Goal: Find specific page/section

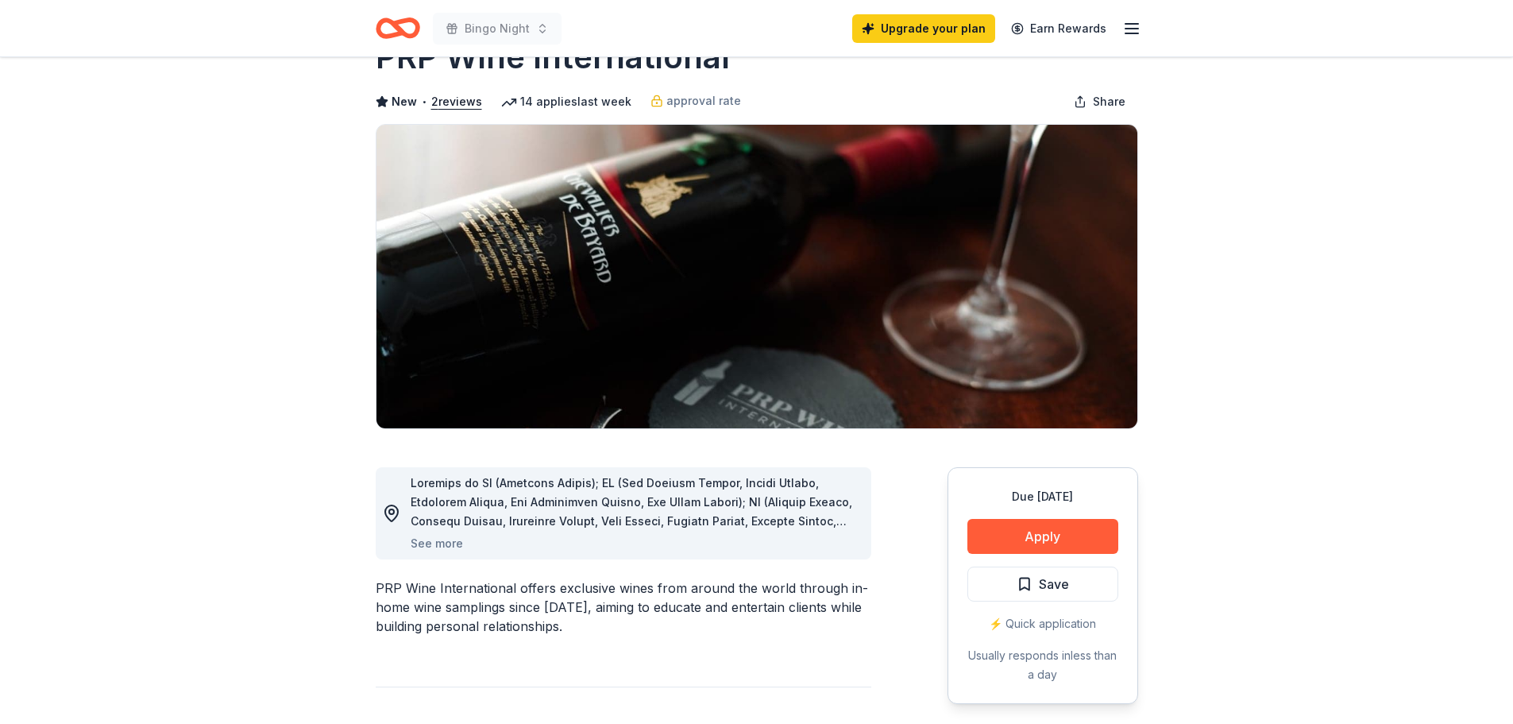
scroll to position [79, 0]
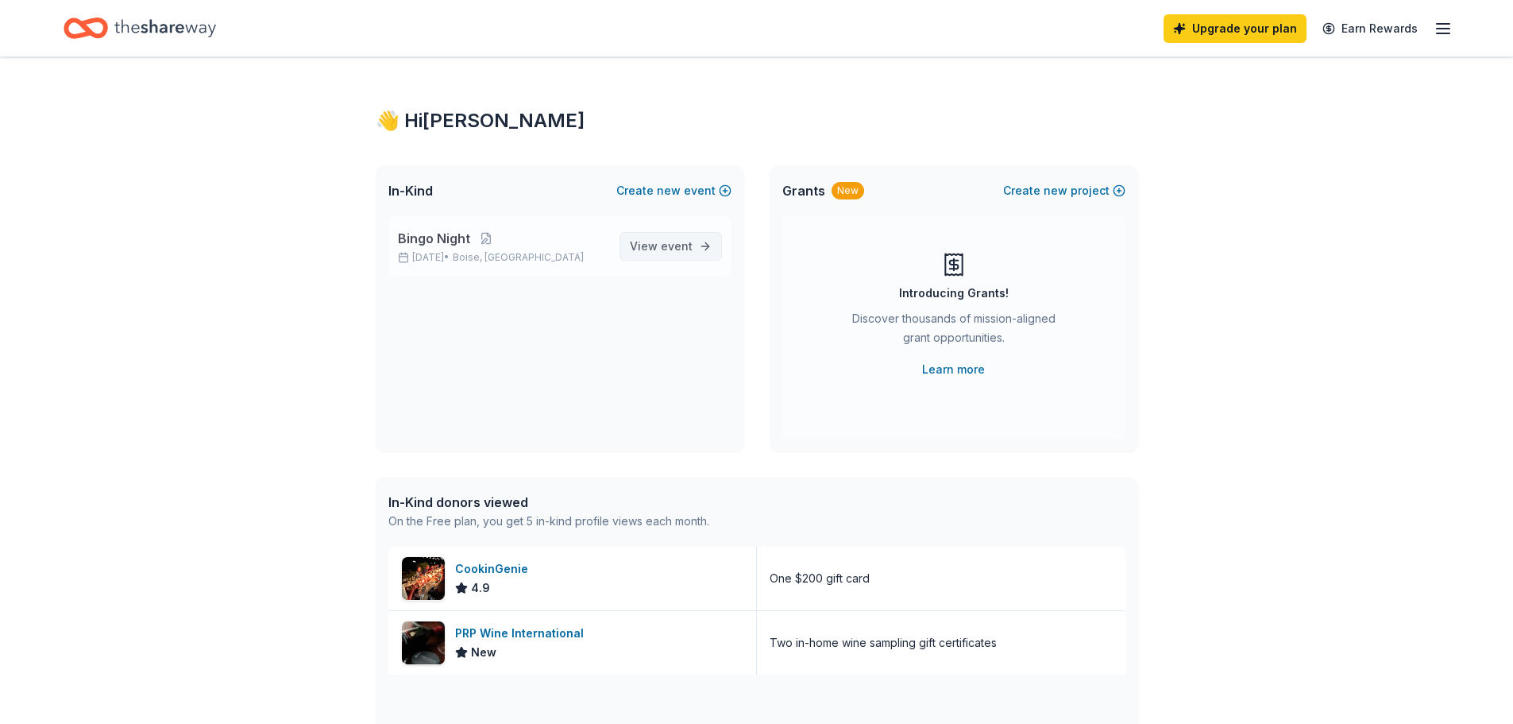
click at [684, 245] on span "event" at bounding box center [677, 246] width 32 height 14
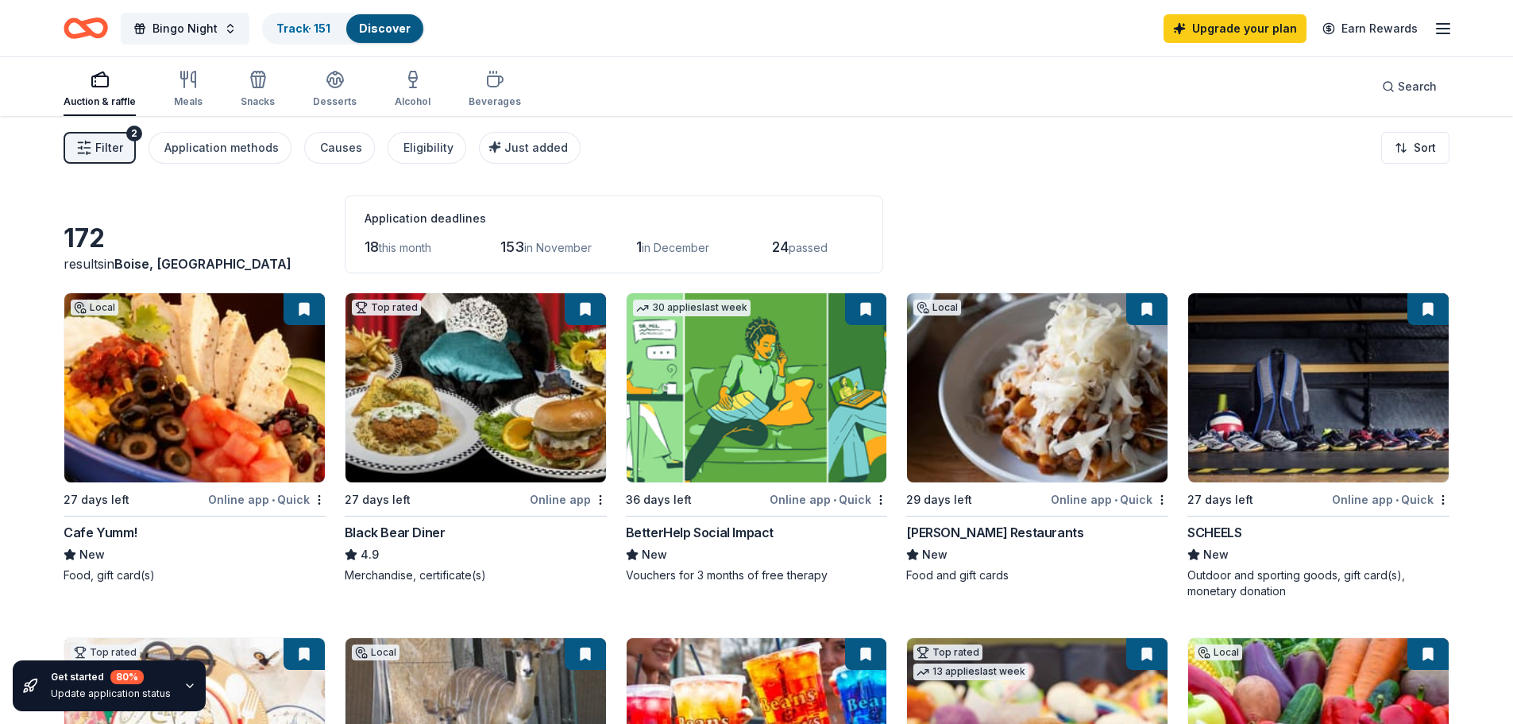
click at [113, 146] on span "Filter" at bounding box center [109, 147] width 28 height 19
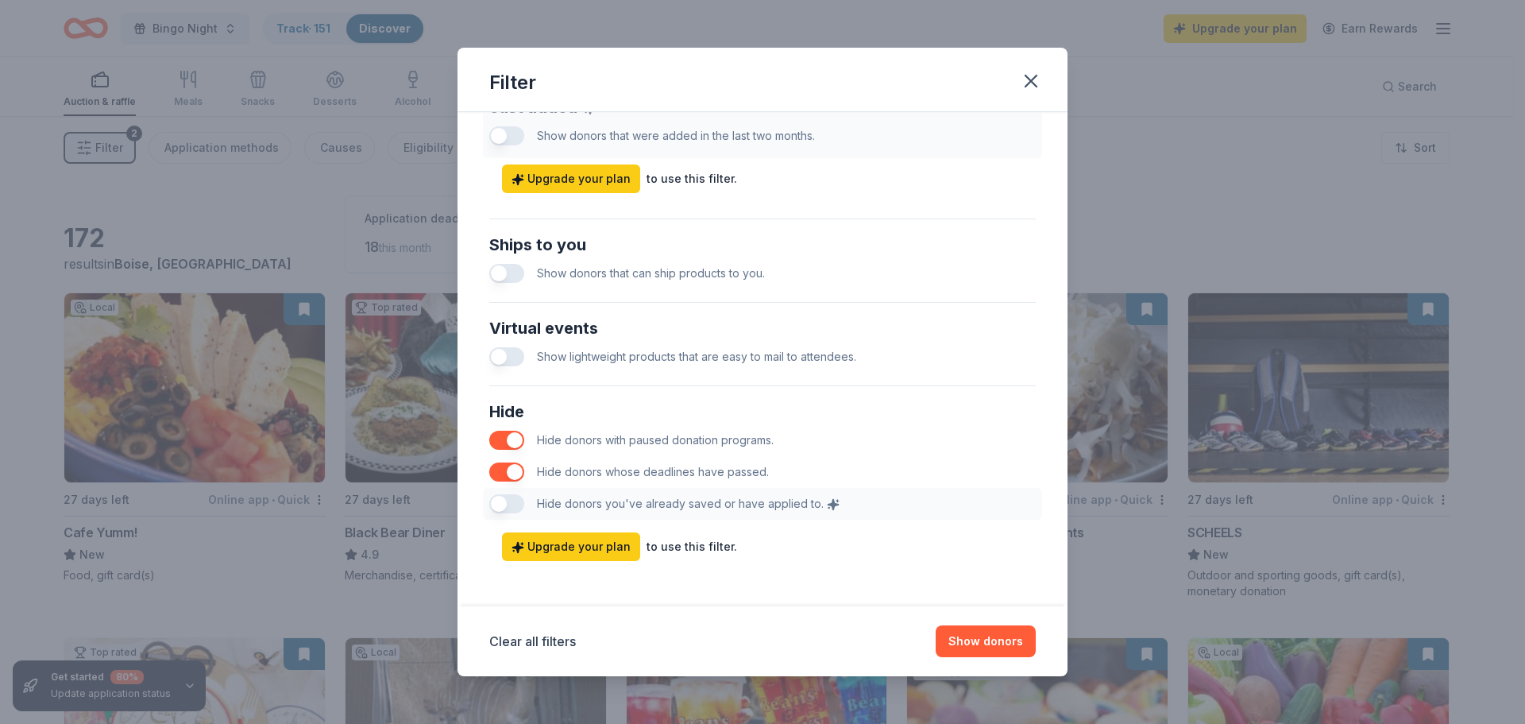
scroll to position [661, 0]
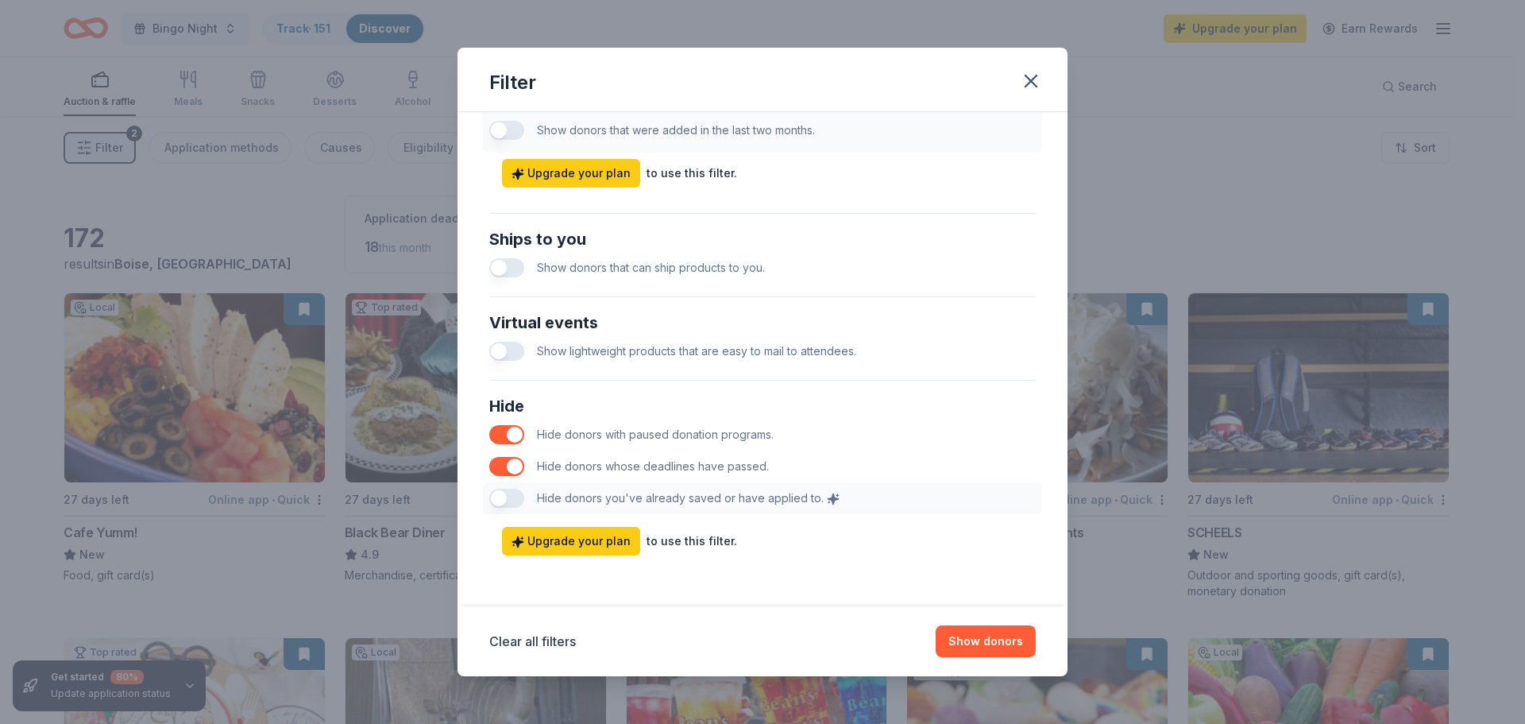
click at [512, 497] on div "Hide Hide donors with paused donation programs. Hide donors whose deadlines hav…" at bounding box center [762, 453] width 559 height 133
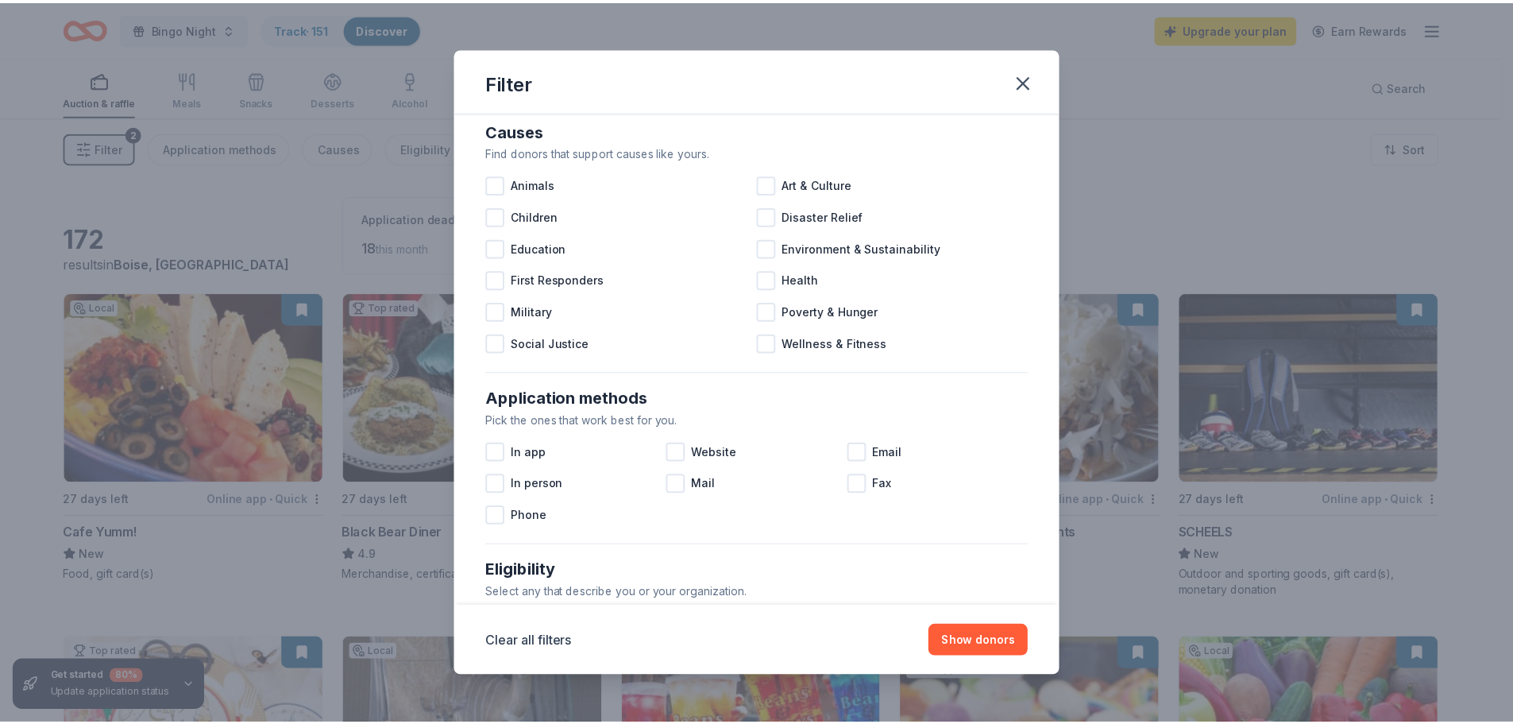
scroll to position [79, 0]
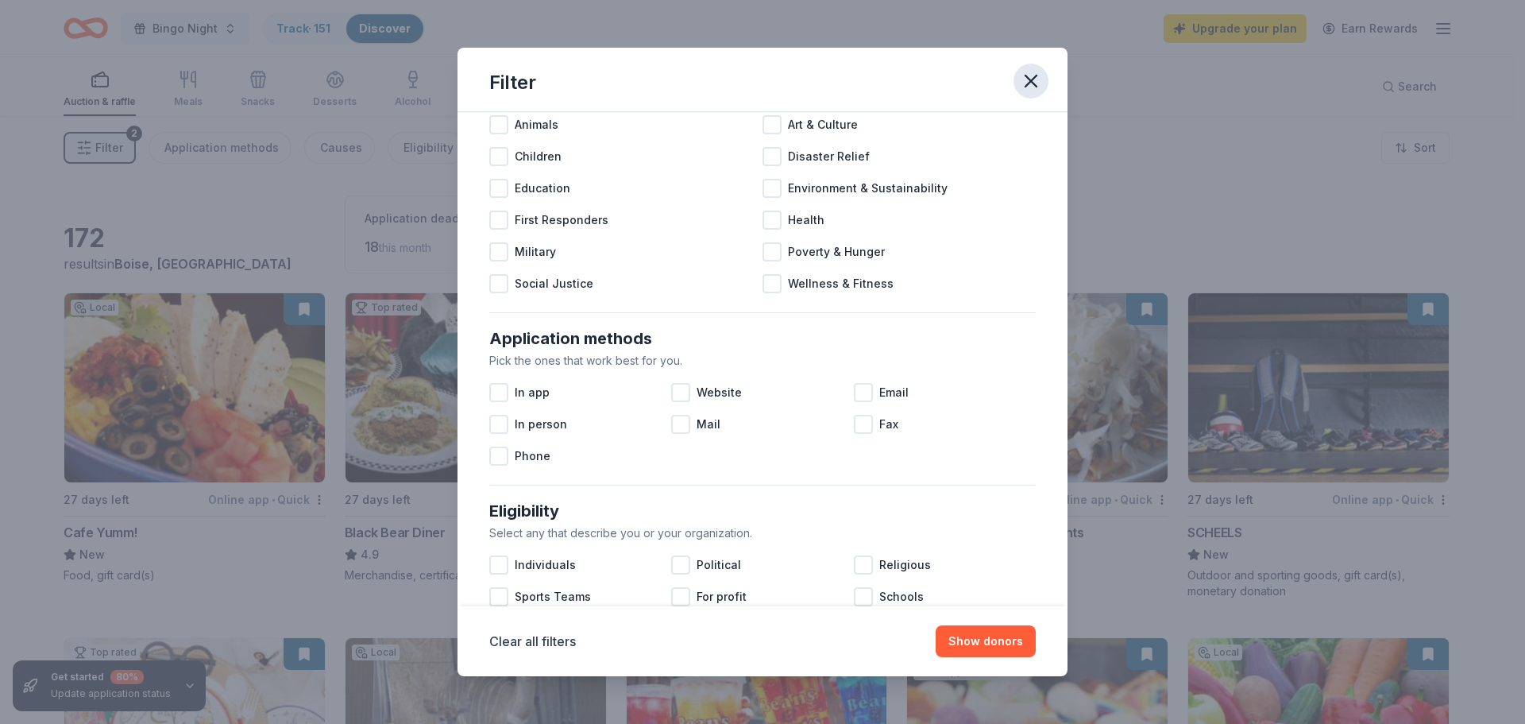
click at [1037, 80] on icon "button" at bounding box center [1031, 81] width 22 height 22
